Goal: Information Seeking & Learning: Learn about a topic

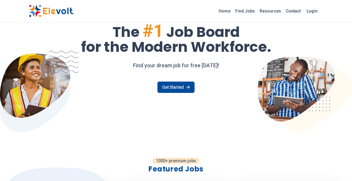
scroll to position [40, 0]
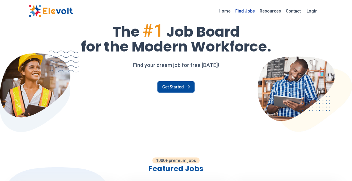
click at [250, 8] on link "Find Jobs" at bounding box center [245, 11] width 24 height 10
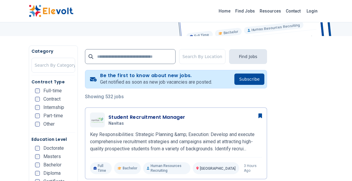
scroll to position [129, 0]
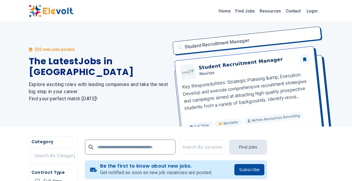
click at [141, 106] on div "532 new jobs posted The Latest Jobs in Kenya Explore exciting roles with leadin…" at bounding box center [99, 74] width 140 height 104
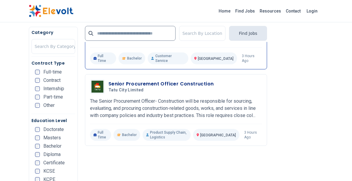
scroll to position [523, 0]
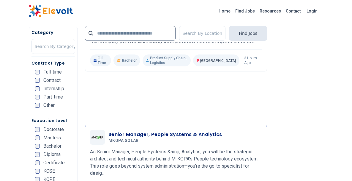
click at [134, 131] on h3 "Senior Manager, People Systems & Analytics" at bounding box center [166, 134] width 114 height 7
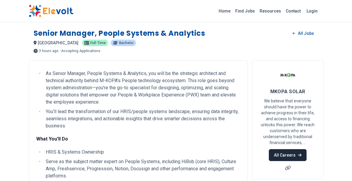
click at [283, 157] on link "All Careers" at bounding box center [288, 155] width 38 height 12
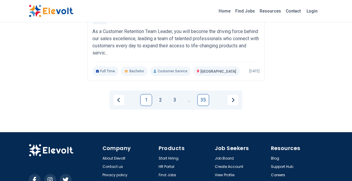
scroll to position [846, 0]
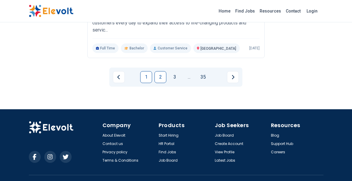
click at [162, 76] on link "2" at bounding box center [161, 77] width 12 height 12
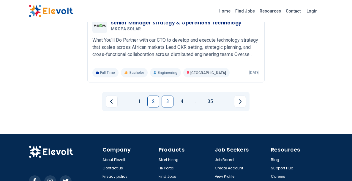
scroll to position [839, 0]
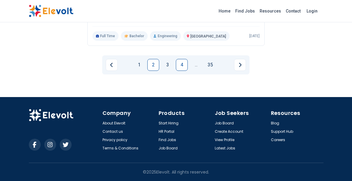
click at [185, 70] on link "4" at bounding box center [182, 65] width 12 height 12
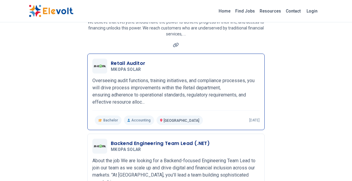
scroll to position [0, 0]
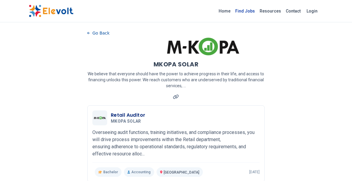
click at [251, 13] on link "Find Jobs" at bounding box center [245, 11] width 24 height 10
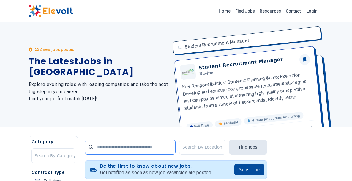
click at [129, 149] on input "text" at bounding box center [130, 146] width 91 height 15
type input "**********"
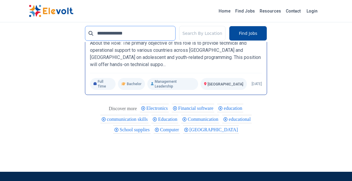
scroll to position [941, 0]
